Goal: Task Accomplishment & Management: Use online tool/utility

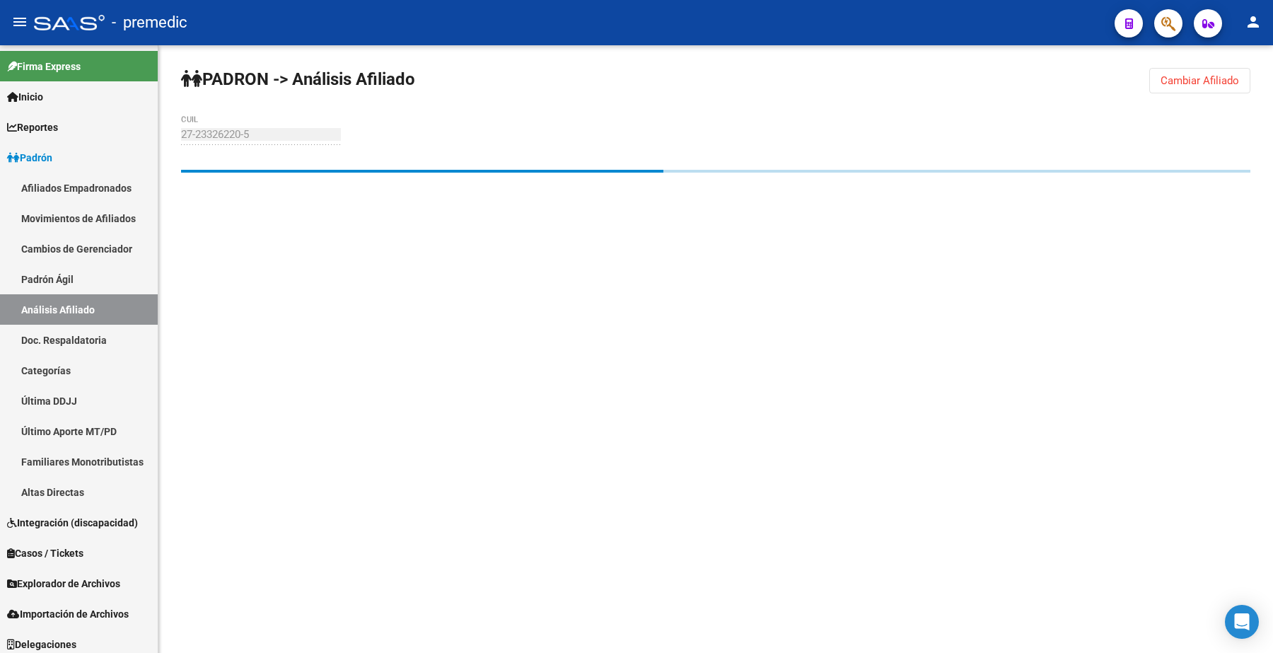
click at [1176, 87] on button "Cambiar Afiliado" at bounding box center [1199, 80] width 101 height 25
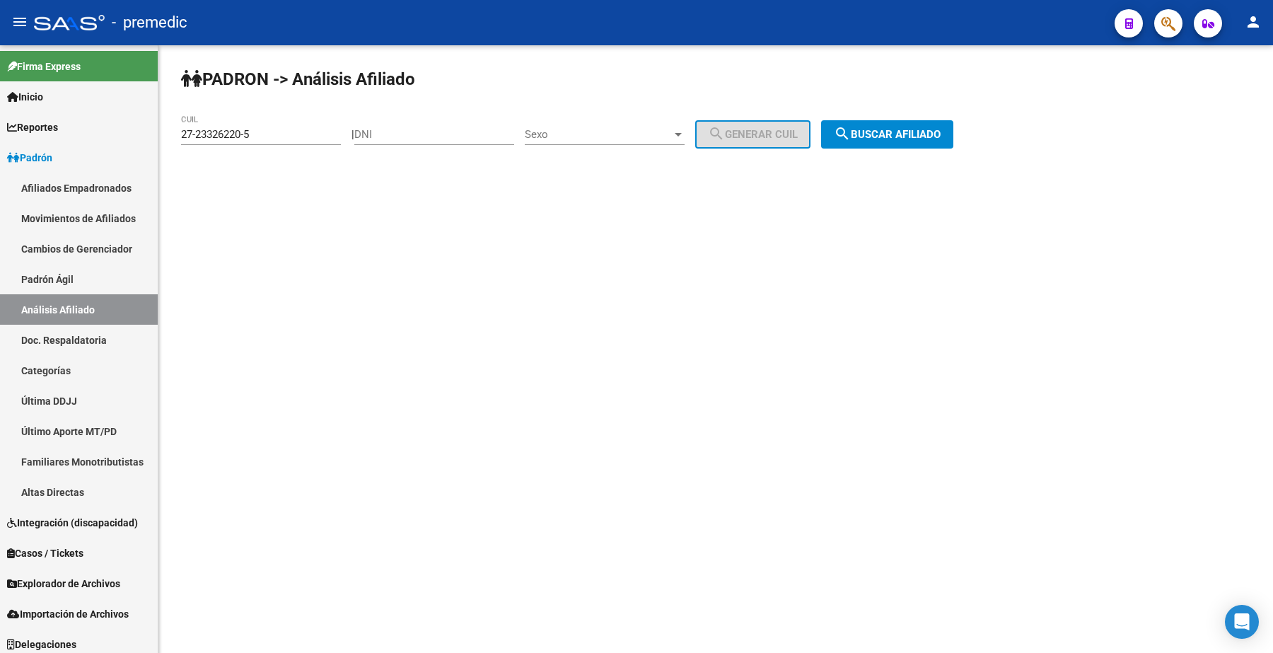
click at [494, 255] on mat-sidenav-content "PADRON -> Análisis Afiliado 27-23326220-5 CUIL | DNI Sexo Sexo search Generar C…" at bounding box center [715, 349] width 1115 height 608
drag, startPoint x: 291, startPoint y: 115, endPoint x: 285, endPoint y: 120, distance: 8.1
click at [287, 118] on div "27-23326220-5 CUIL" at bounding box center [261, 130] width 160 height 30
drag, startPoint x: 282, startPoint y: 132, endPoint x: 69, endPoint y: 108, distance: 214.2
click at [69, 108] on mat-sidenav-container "Firma Express Inicio Instructivos Contacto OS Reportes Padrón Traspasos x O.S. …" at bounding box center [636, 349] width 1273 height 608
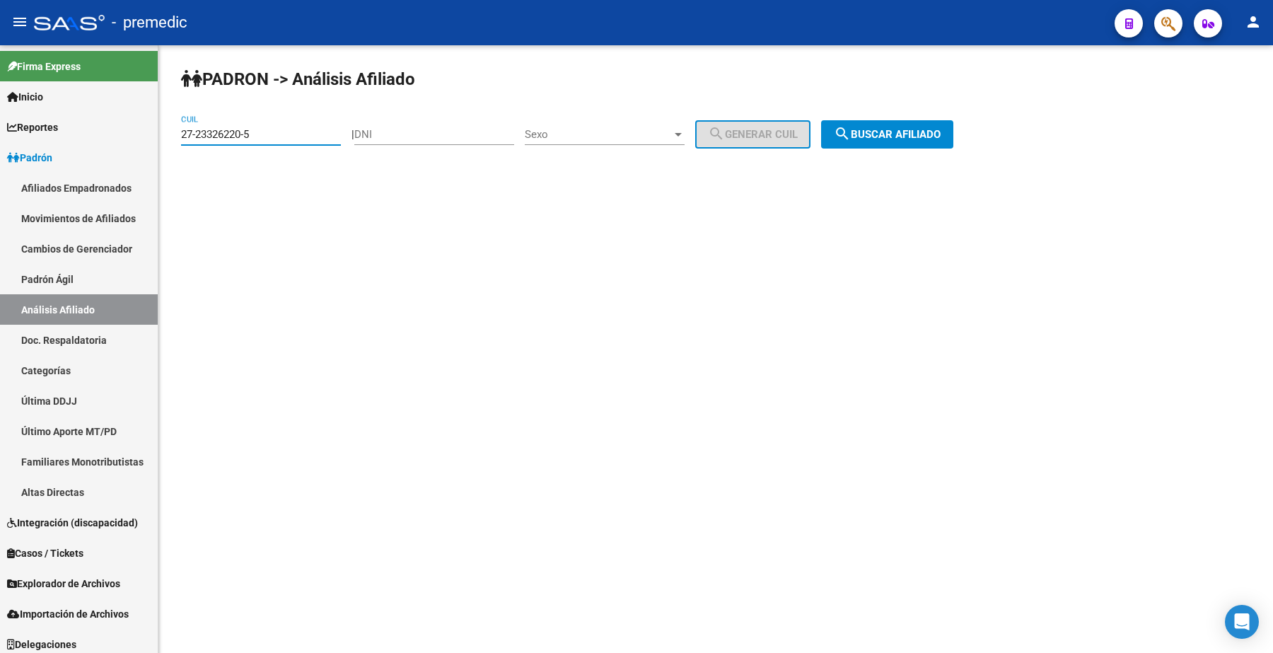
paste input "3-41586541-4"
click at [903, 126] on button "search Buscar afiliado" at bounding box center [887, 134] width 132 height 28
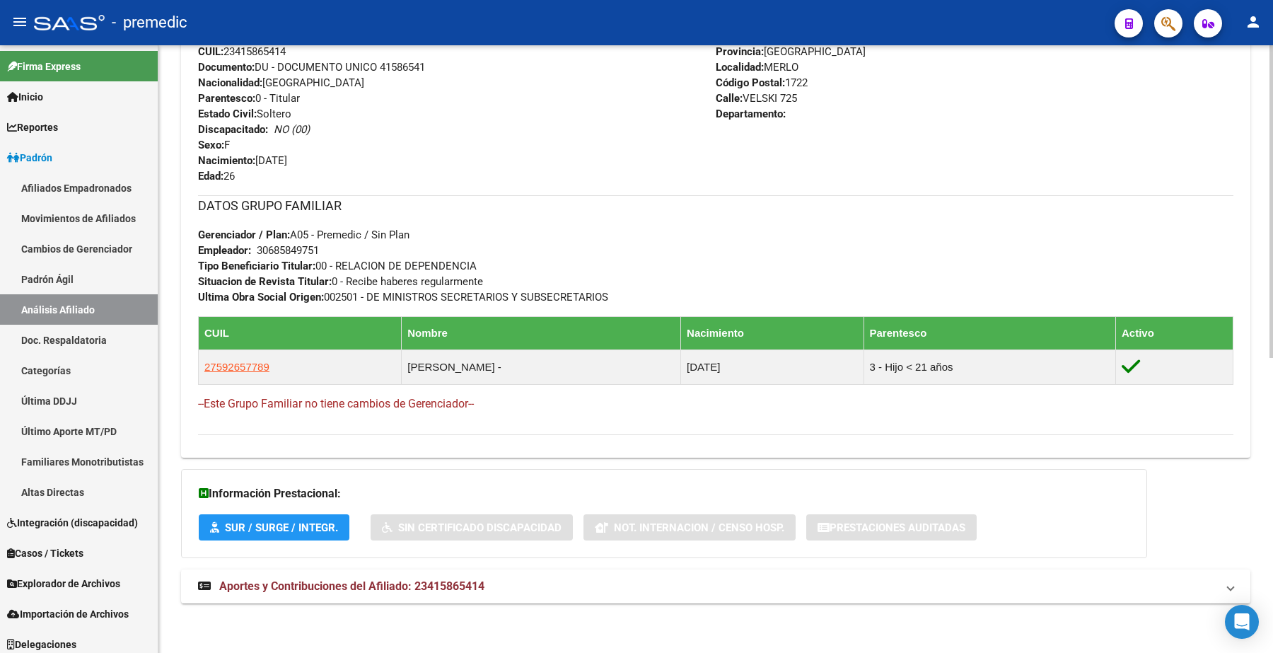
scroll to position [129, 0]
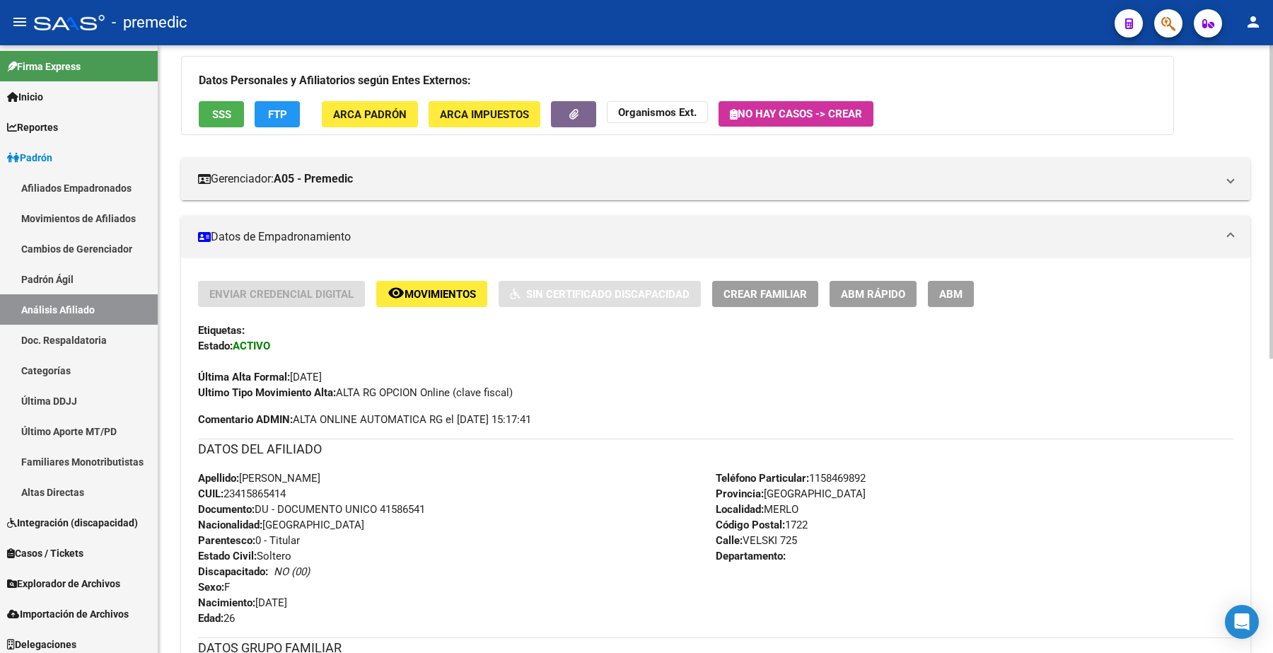
click at [1260, 114] on div "PADRON -> Análisis Afiliado Cambiar Afiliado 23-41586541-4 CUIL DATOS PADRÓN ÁG…" at bounding box center [715, 505] width 1115 height 1179
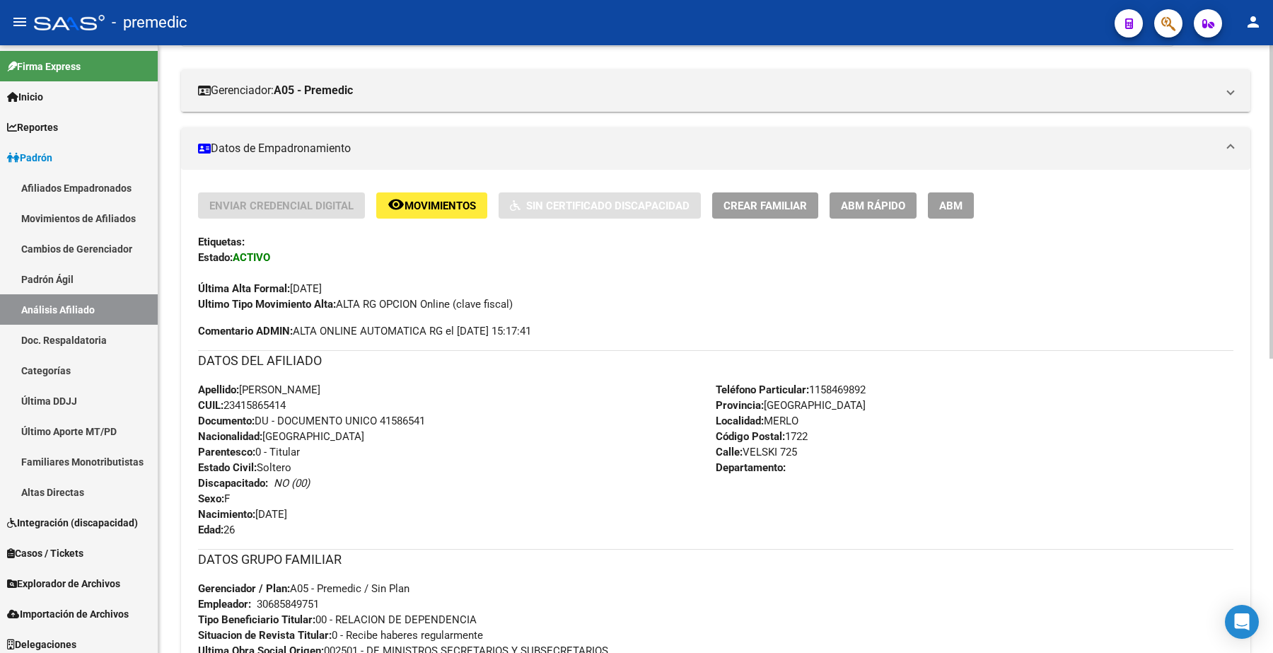
scroll to position [0, 0]
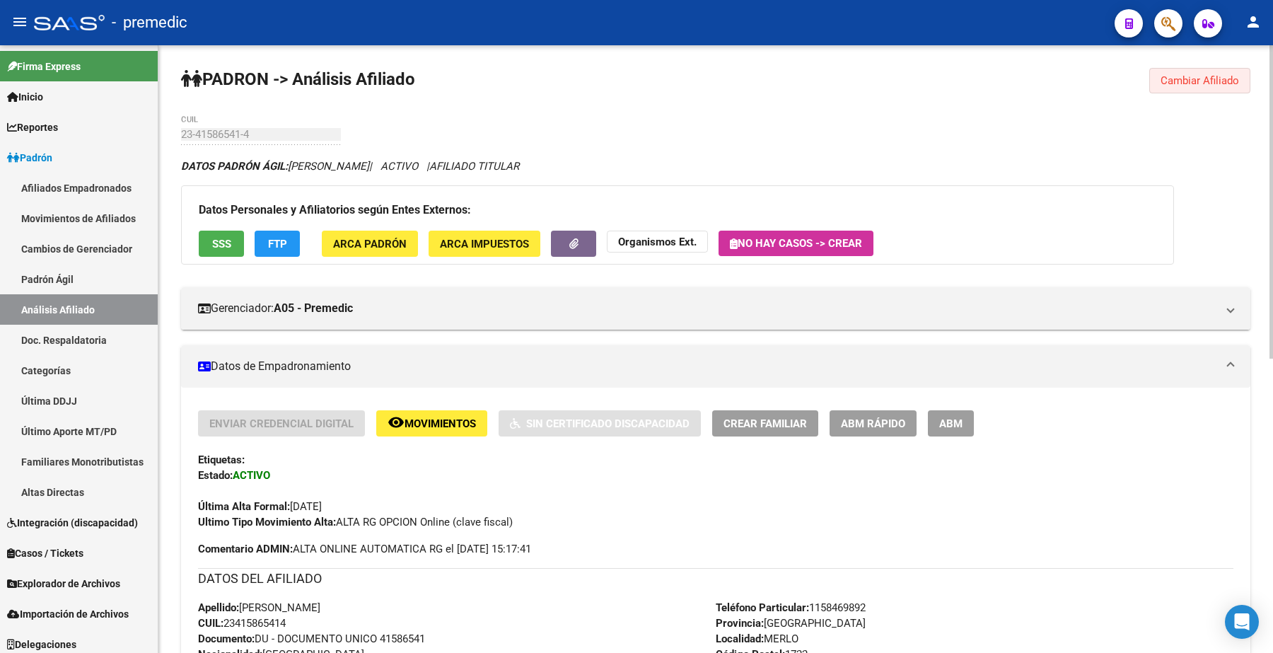
click at [1203, 83] on span "Cambiar Afiliado" at bounding box center [1200, 80] width 79 height 13
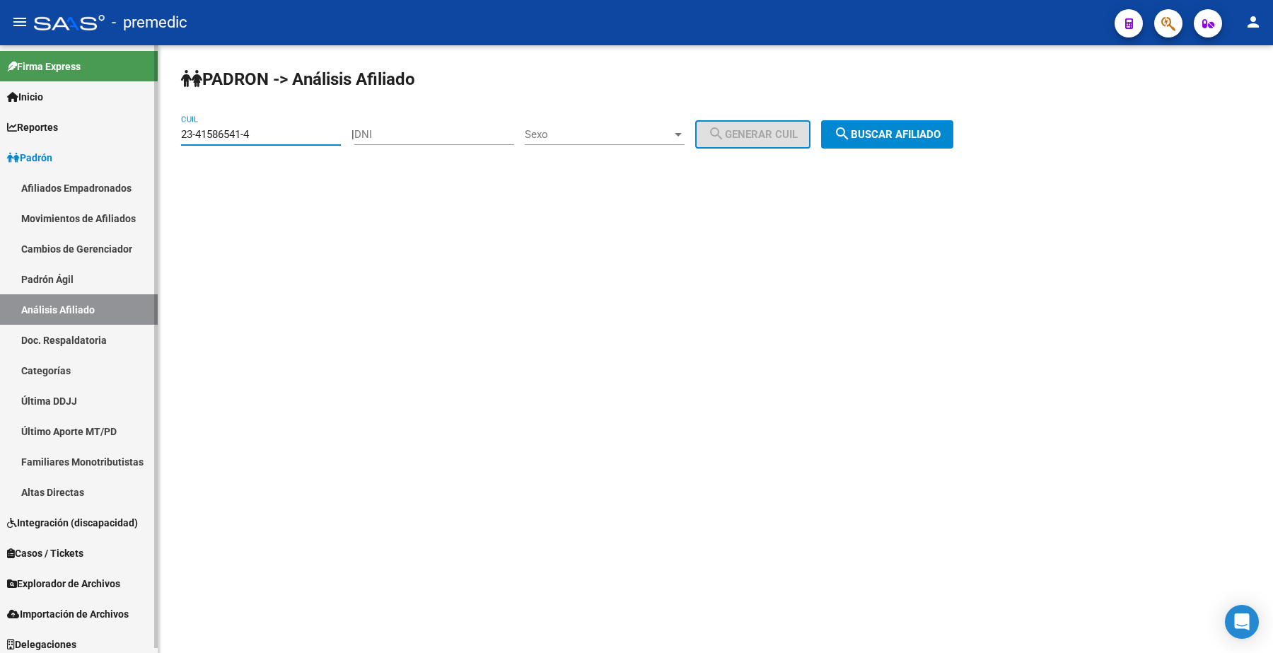
drag, startPoint x: 286, startPoint y: 134, endPoint x: 105, endPoint y: 134, distance: 181.8
click at [105, 134] on mat-sidenav-container "Firma Express Inicio Instructivos Contacto OS Reportes Padrón Traspasos x O.S. …" at bounding box center [636, 349] width 1273 height 608
paste input "0-18196675-1"
click at [937, 134] on span "search Buscar afiliado" at bounding box center [887, 134] width 107 height 13
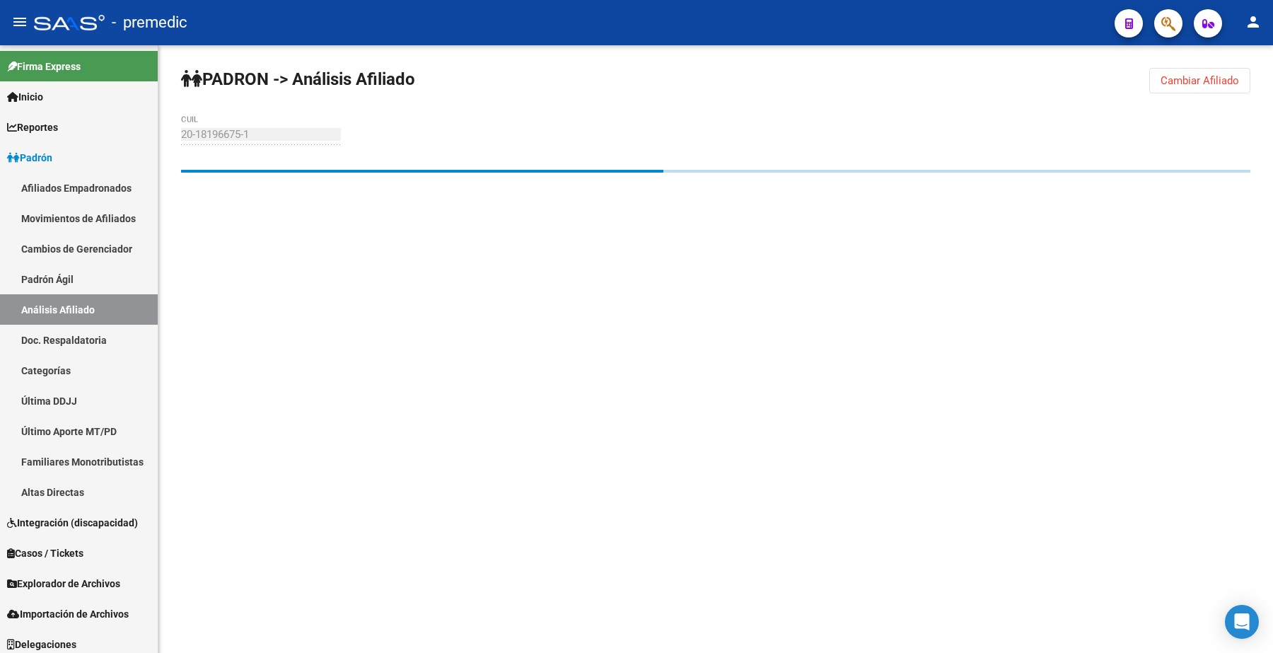
click at [369, 439] on mat-sidenav-content "PADRON -> Análisis Afiliado Cambiar Afiliado 20-18196675-1 CUIL" at bounding box center [715, 349] width 1115 height 608
click at [1200, 76] on span "Cambiar Afiliado" at bounding box center [1200, 80] width 79 height 13
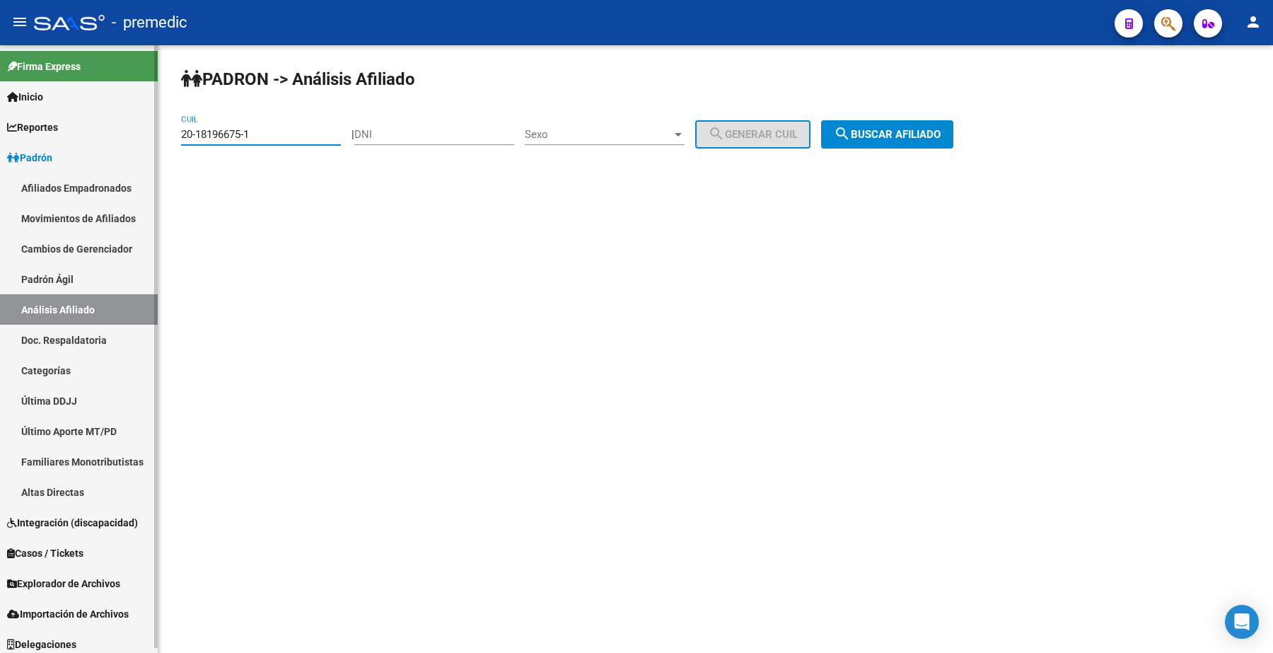
drag, startPoint x: 265, startPoint y: 138, endPoint x: 6, endPoint y: 125, distance: 259.9
click at [6, 125] on mat-sidenav-container "Firma Express Inicio Instructivos Contacto OS Reportes Padrón Traspasos x O.S. …" at bounding box center [636, 349] width 1273 height 608
click at [921, 126] on button "search Buscar afiliado" at bounding box center [887, 134] width 132 height 28
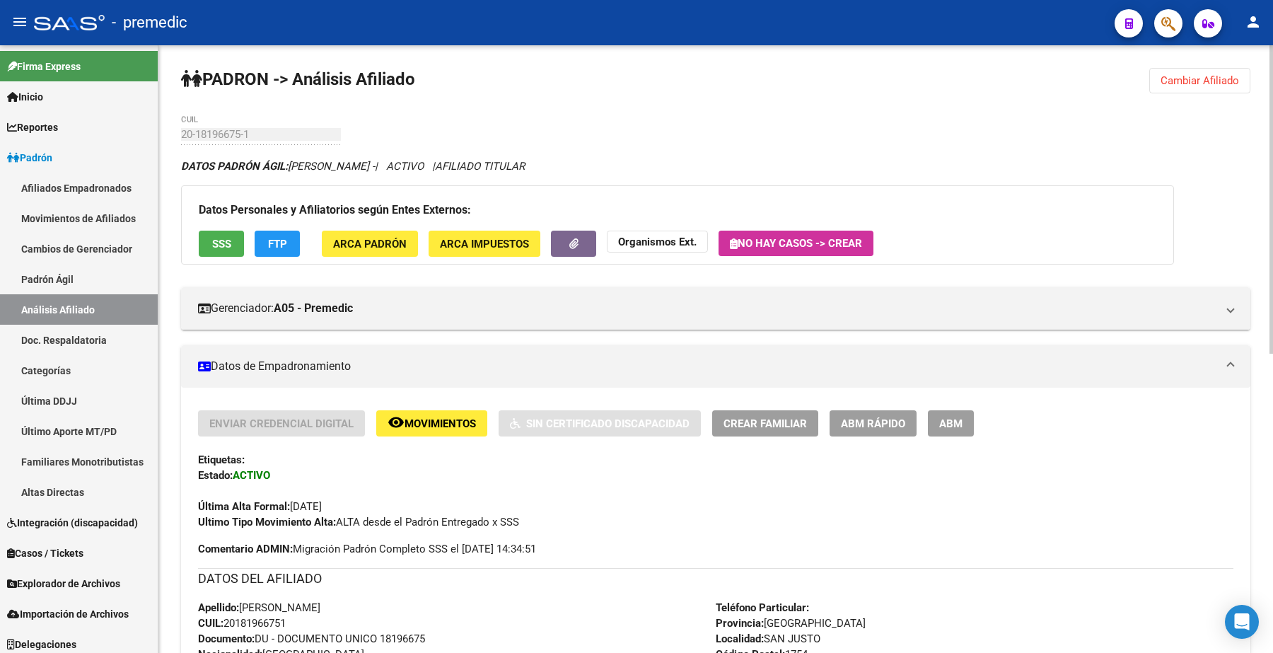
click at [1171, 90] on button "Cambiar Afiliado" at bounding box center [1199, 80] width 101 height 25
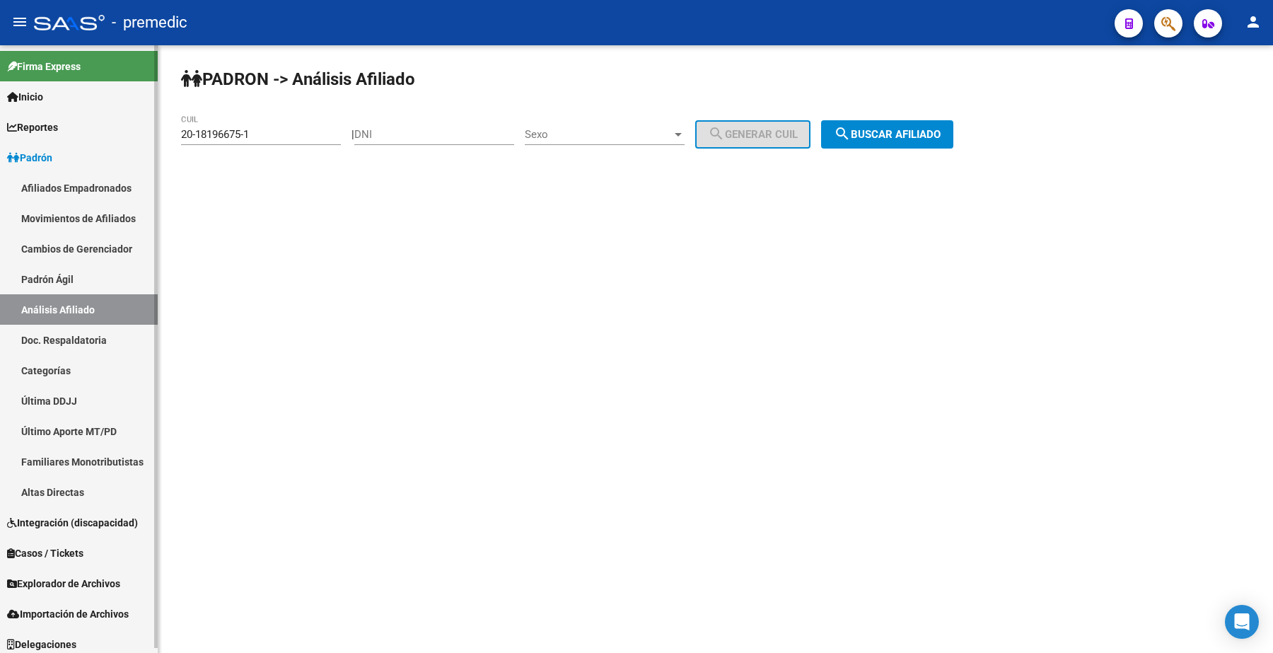
drag, startPoint x: 292, startPoint y: 145, endPoint x: 131, endPoint y: 127, distance: 162.2
click at [110, 127] on mat-sidenav-container "Firma Express Inicio Instructivos Contacto OS Reportes Padrón Traspasos x O.S. …" at bounding box center [636, 349] width 1273 height 608
click at [271, 136] on input "20-18196675-1" at bounding box center [261, 134] width 160 height 13
drag, startPoint x: 271, startPoint y: 136, endPoint x: 154, endPoint y: 136, distance: 116.7
click at [154, 136] on mat-sidenav-container "Firma Express Inicio Instructivos Contacto OS Reportes Padrón Traspasos x O.S. …" at bounding box center [636, 349] width 1273 height 608
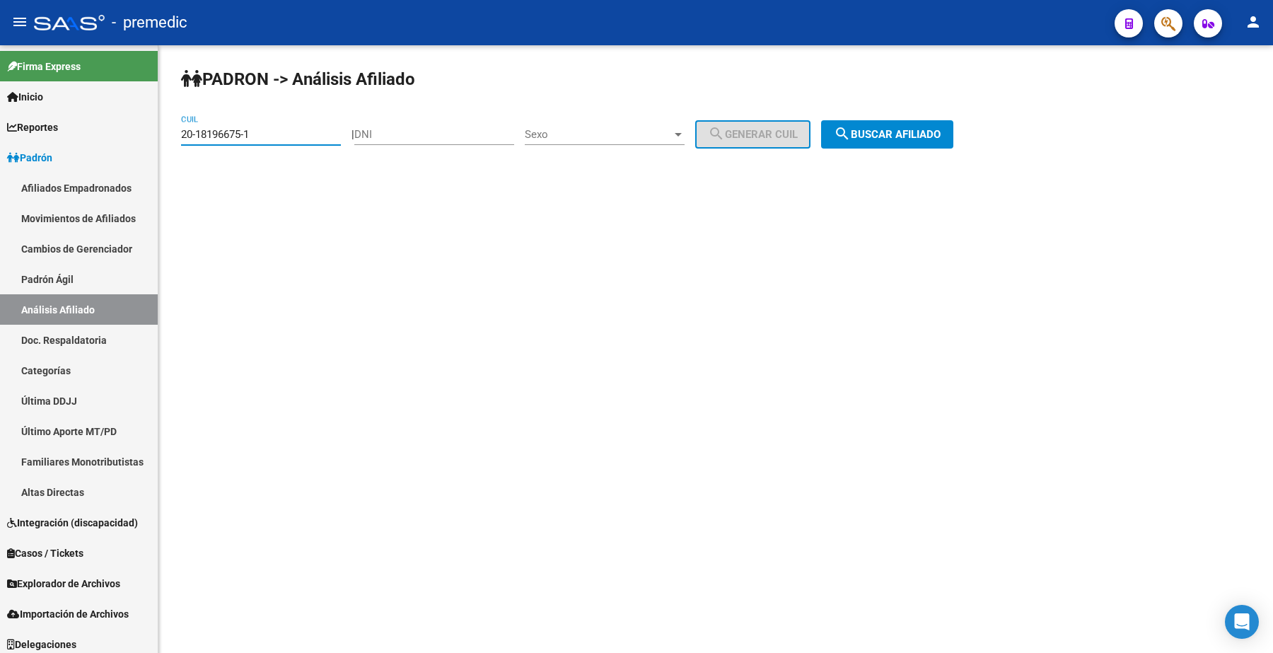
paste input "7-33028249-0"
type input "27-33028249-0"
click at [1026, 139] on div "PADRON -> Análisis Afiliado 27-33028249-0 CUIL | DNI Sexo Sexo search Generar C…" at bounding box center [715, 119] width 1115 height 149
click at [941, 139] on span "search Buscar afiliado" at bounding box center [887, 134] width 107 height 13
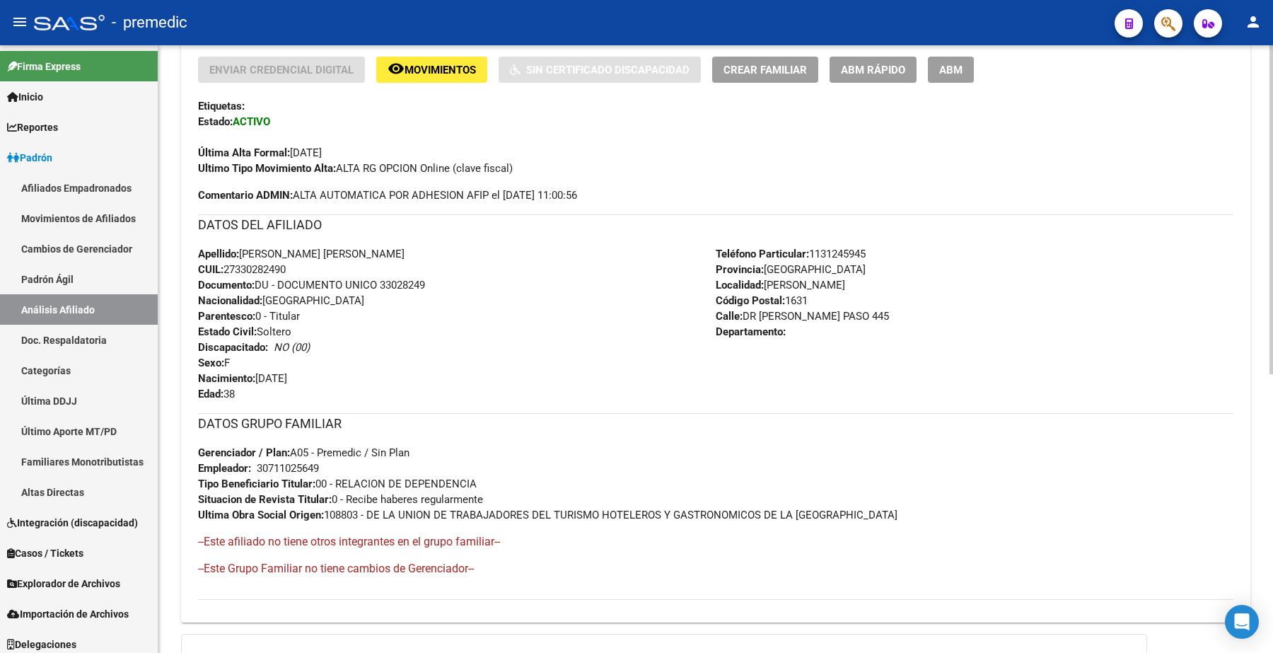
scroll to position [442, 0]
